Goal: Go to known website: Access a specific website the user already knows

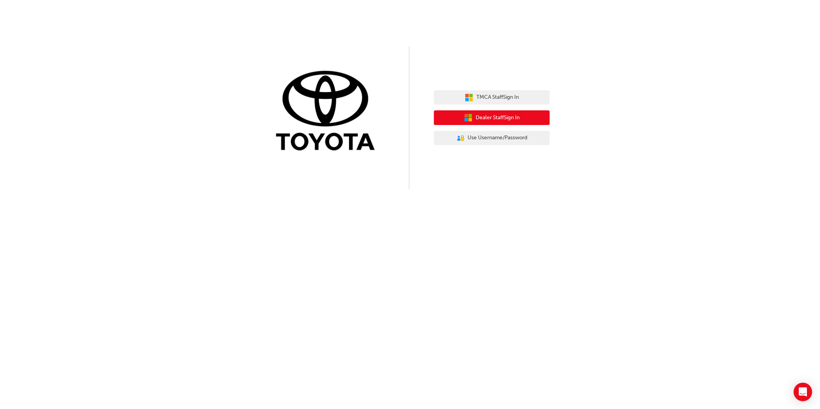
click at [526, 123] on button "Dealer Staff Sign In" at bounding box center [492, 117] width 116 height 15
